Goal: Task Accomplishment & Management: Use online tool/utility

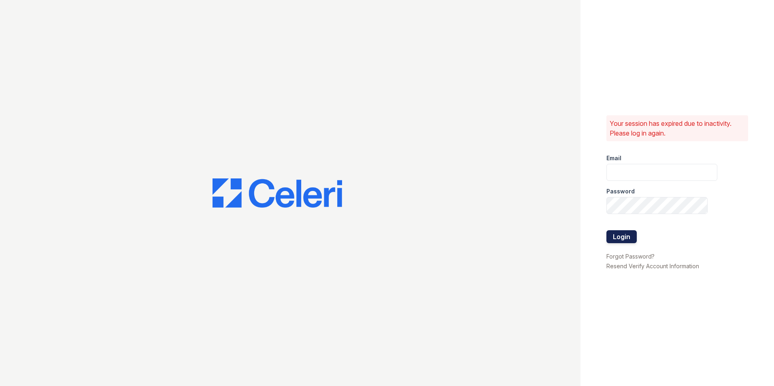
type input "paula@redwood-property.com"
click at [622, 234] on button "Login" at bounding box center [621, 236] width 30 height 13
